Goal: Transaction & Acquisition: Purchase product/service

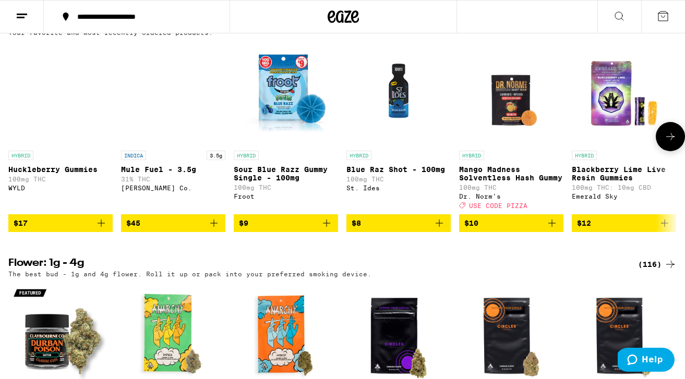
scroll to position [631, 0]
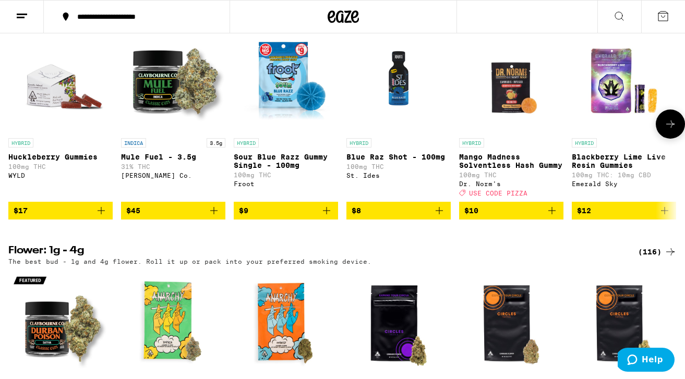
click at [217, 217] on icon "Add to bag" at bounding box center [214, 211] width 13 height 13
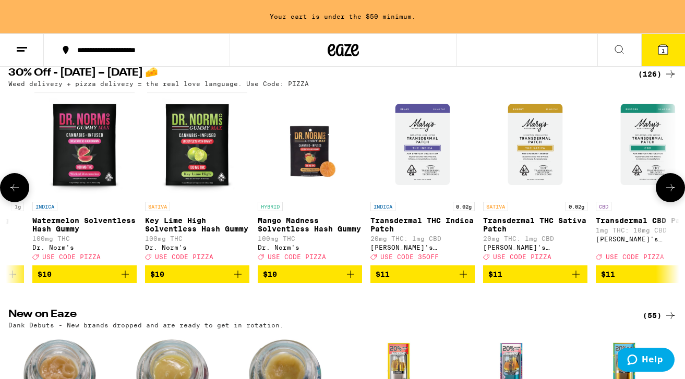
scroll to position [0, 1209]
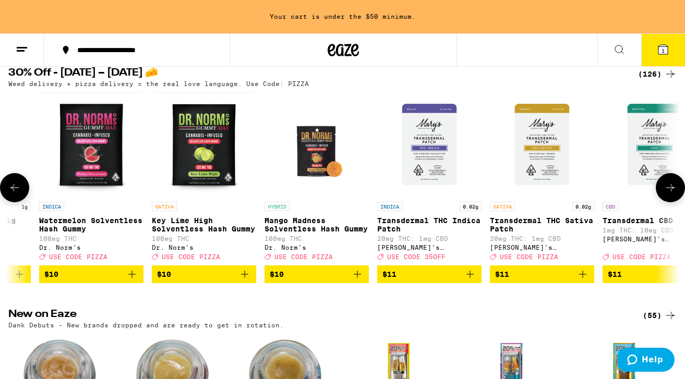
click at [242, 281] on icon "Add to bag" at bounding box center [245, 274] width 13 height 13
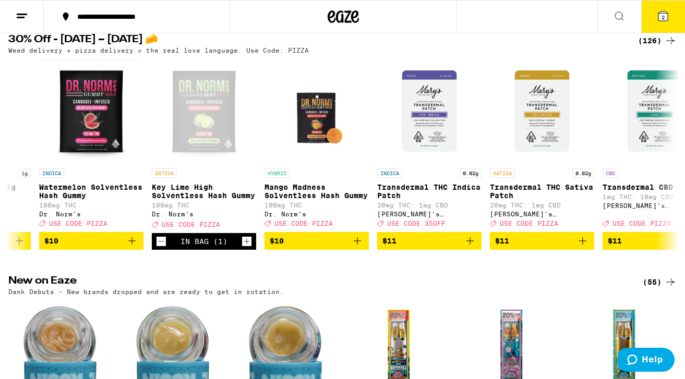
scroll to position [84, 0]
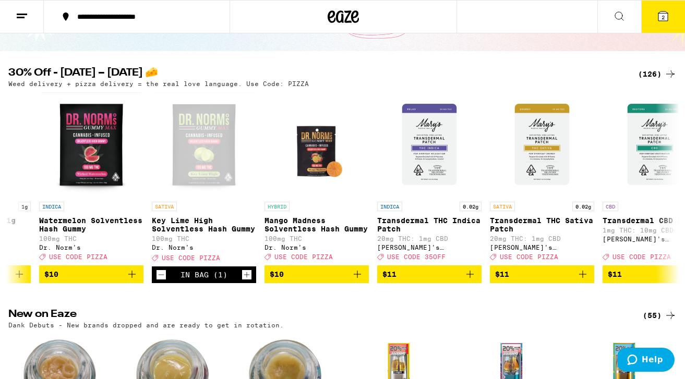
click at [668, 19] on icon at bounding box center [663, 15] width 9 height 9
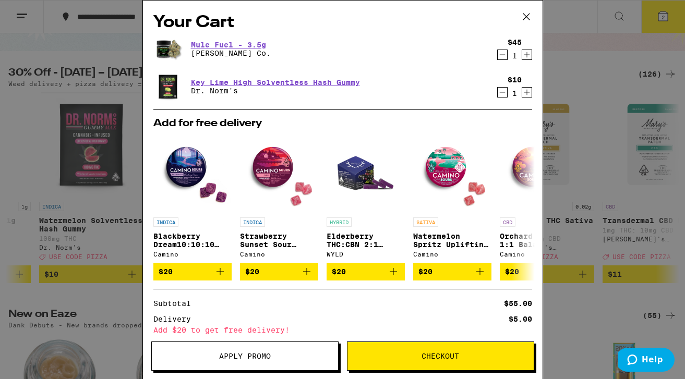
click at [528, 19] on icon at bounding box center [527, 17] width 16 height 16
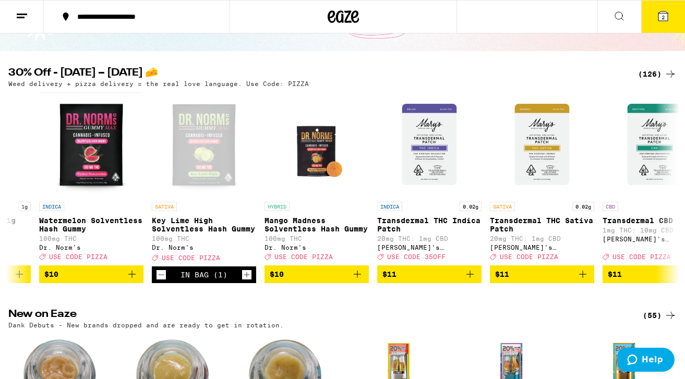
click at [670, 19] on button "2" at bounding box center [664, 17] width 44 height 32
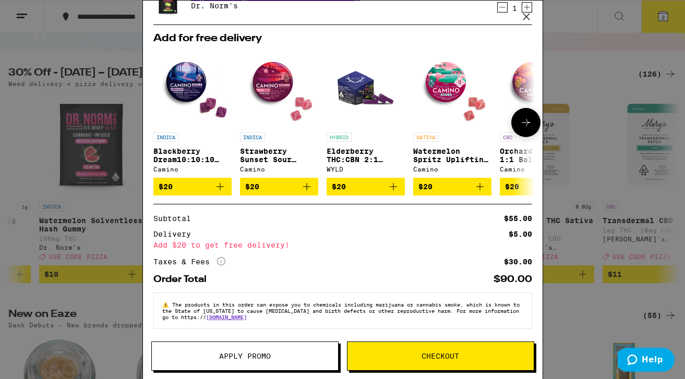
scroll to position [75, 0]
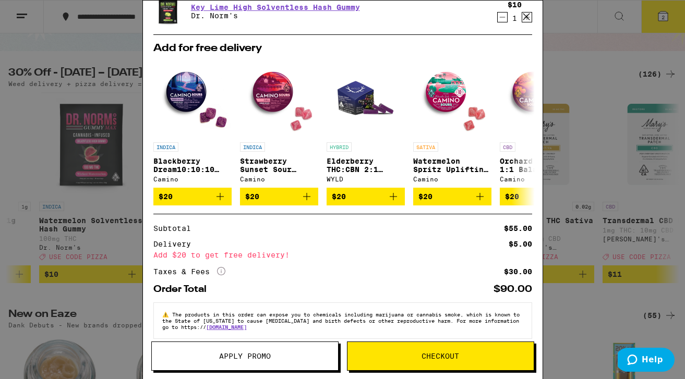
click at [242, 362] on button "Apply Promo" at bounding box center [244, 356] width 187 height 29
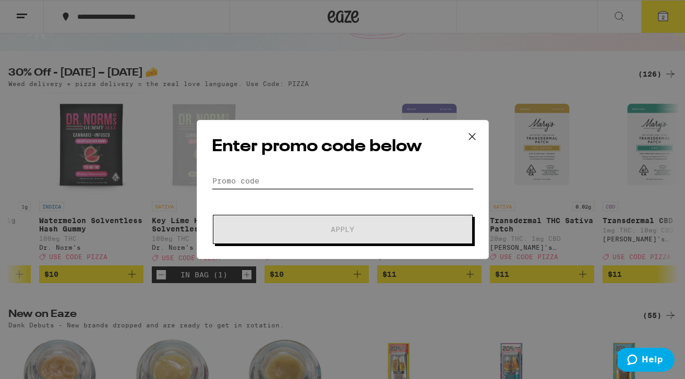
click at [388, 178] on input "Promo Code" at bounding box center [343, 181] width 262 height 16
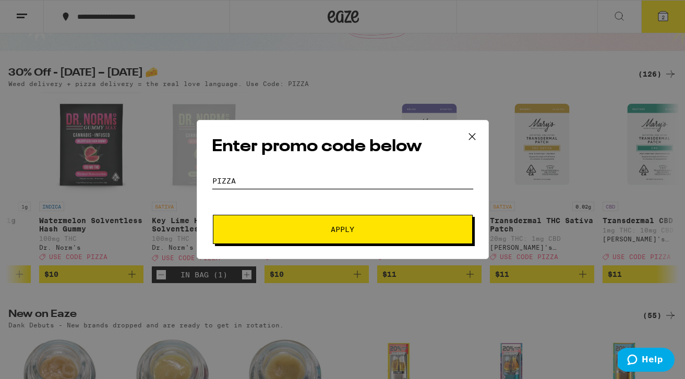
type input "Pizza"
click at [367, 231] on span "Apply" at bounding box center [343, 229] width 188 height 7
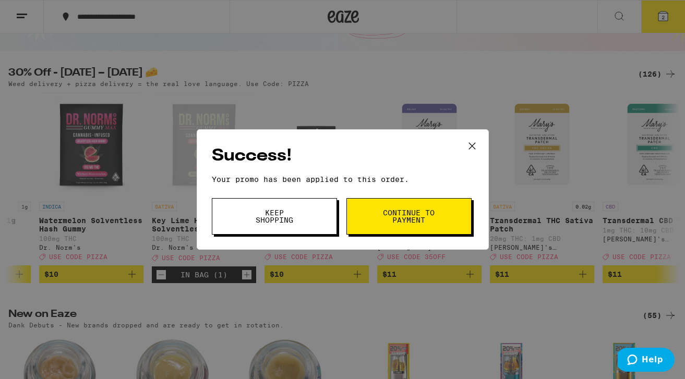
click at [403, 230] on button "Continue to payment" at bounding box center [409, 216] width 125 height 37
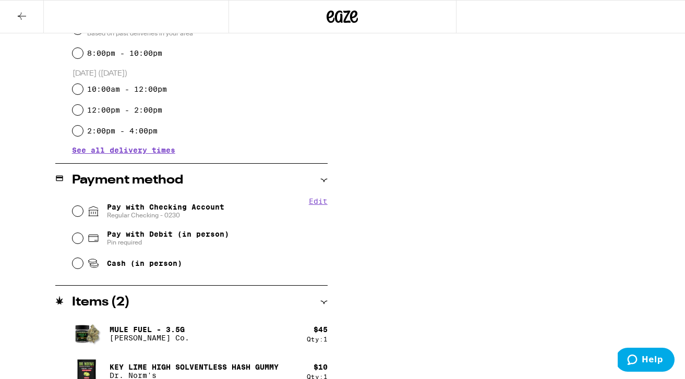
scroll to position [324, 0]
